Goal: Find contact information: Find contact information

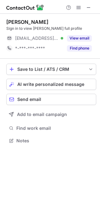
scroll to position [3, 3]
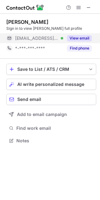
click at [85, 37] on button "View email" at bounding box center [79, 38] width 25 height 6
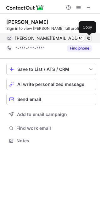
click at [88, 38] on span at bounding box center [88, 38] width 5 height 5
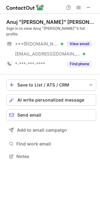
scroll to position [146, 100]
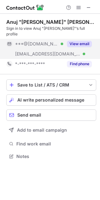
click at [87, 41] on button "View email" at bounding box center [79, 44] width 25 height 6
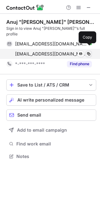
click at [90, 51] on span at bounding box center [88, 53] width 5 height 5
